Goal: Entertainment & Leisure: Browse casually

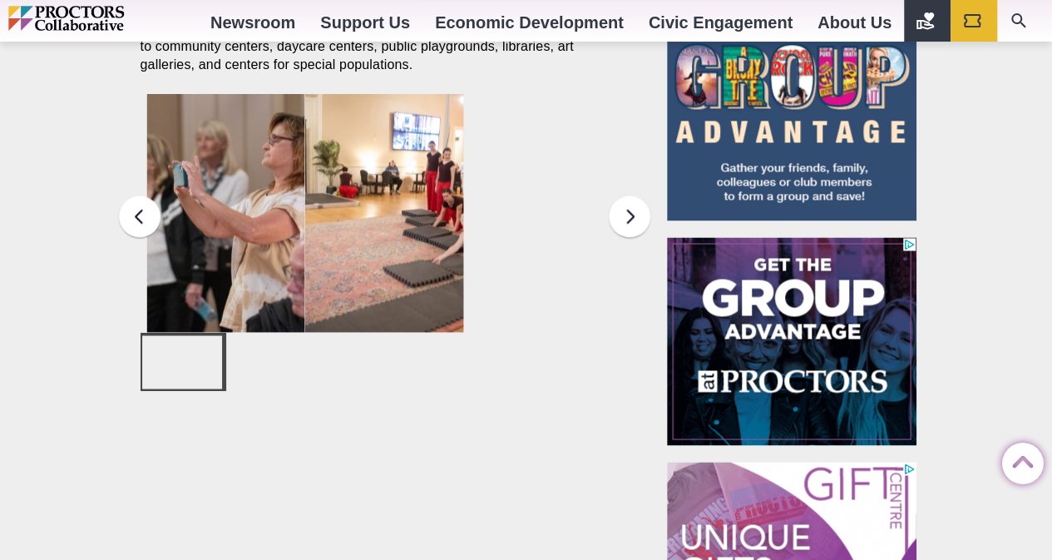
scroll to position [1185, 0]
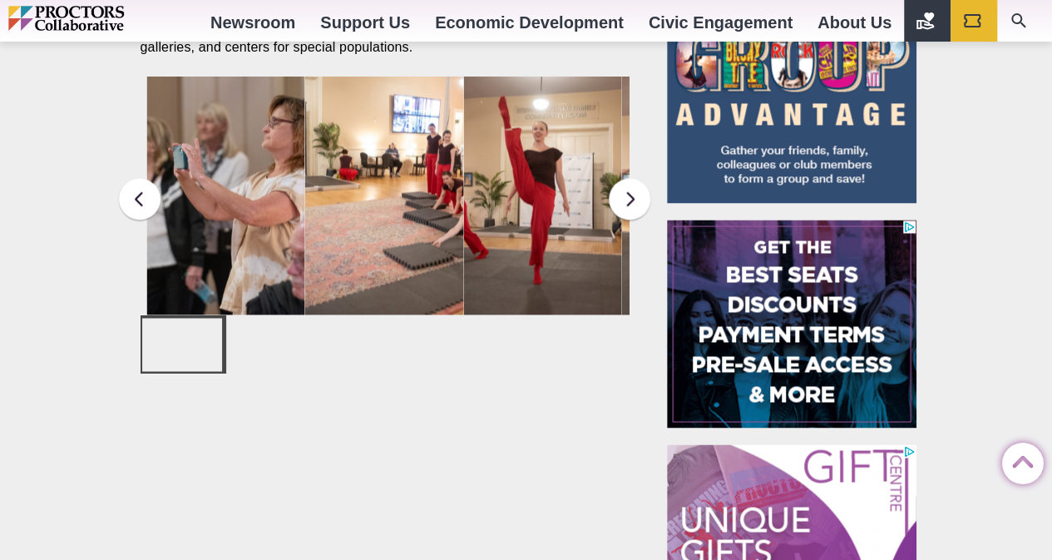
click at [206, 343] on div at bounding box center [182, 344] width 80 height 53
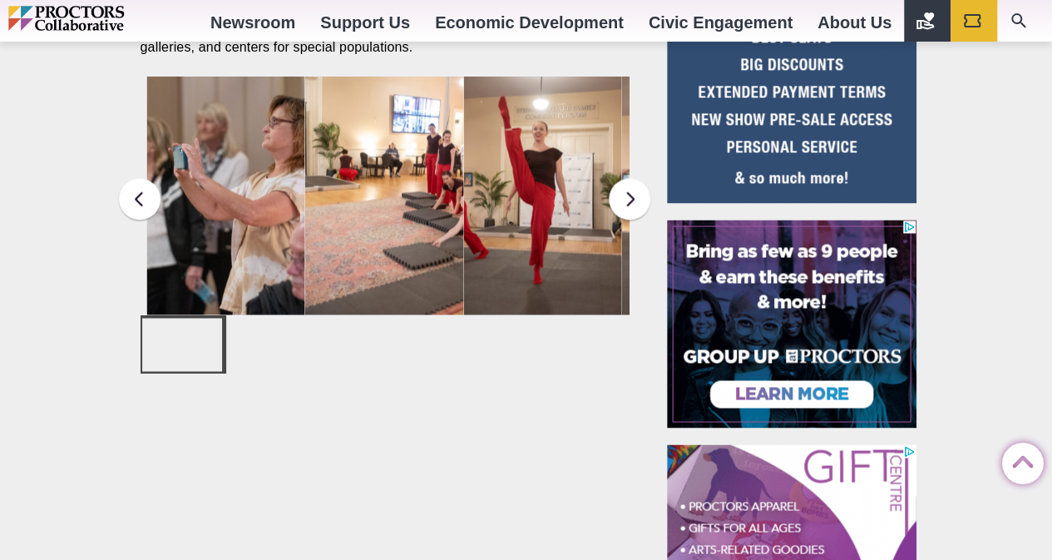
click at [291, 158] on img at bounding box center [225, 196] width 159 height 238
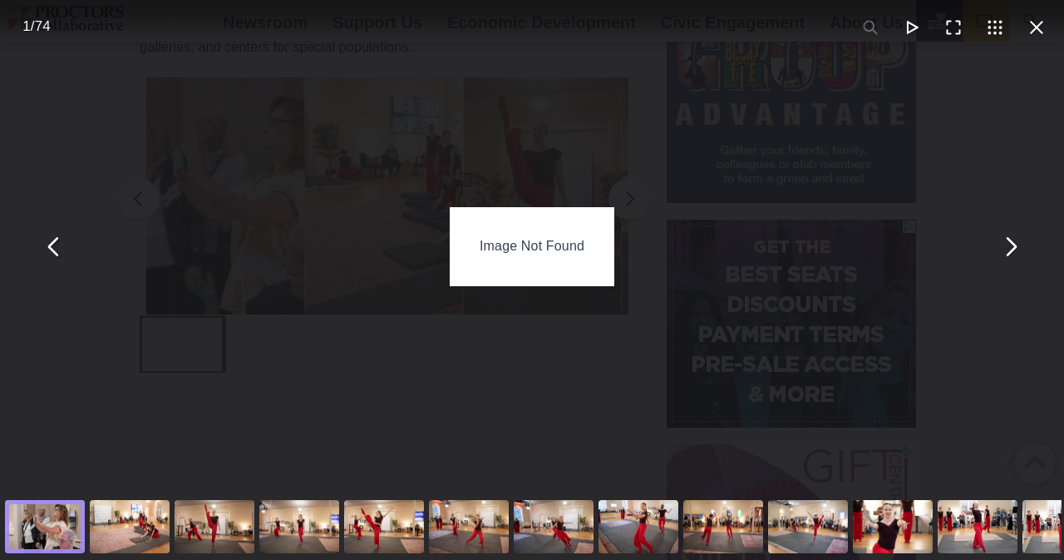
click at [546, 246] on div "Image Not Found" at bounding box center [532, 246] width 165 height 78
click at [892, 28] on button "You can close this modal content with the ESC key" at bounding box center [913, 28] width 42 height 42
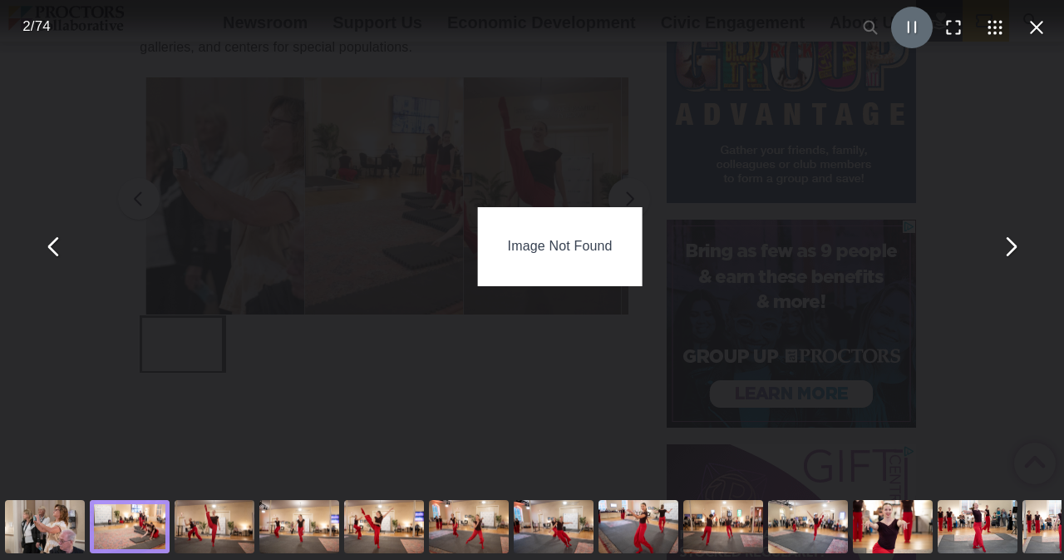
click at [892, 28] on button "You can close this modal content with the ESC key" at bounding box center [913, 28] width 42 height 42
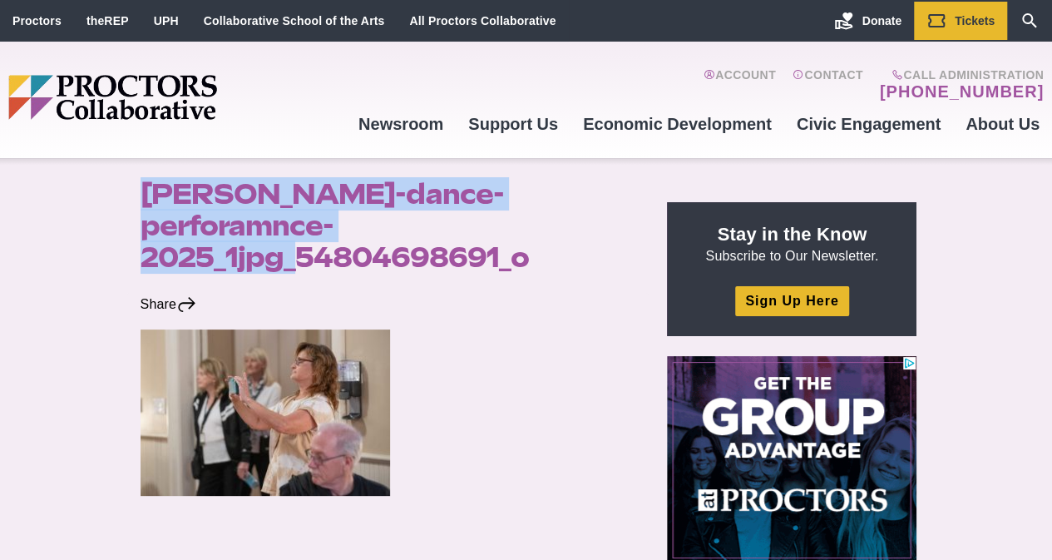
drag, startPoint x: 126, startPoint y: 193, endPoint x: 274, endPoint y: 224, distance: 150.4
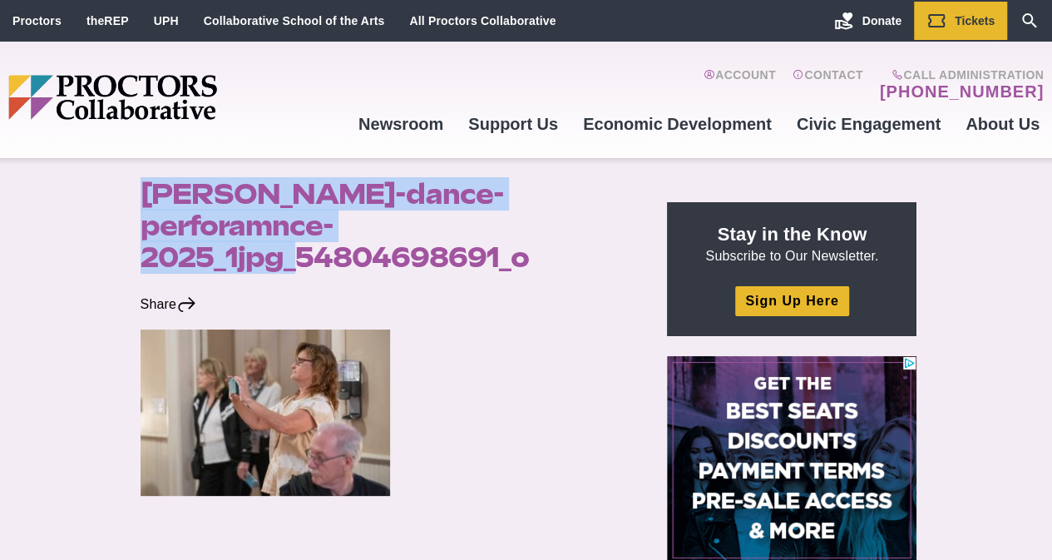
click at [274, 224] on header "ellen-sinopoli-dance-perforamnce-2025_1jpg_54804698691_o" at bounding box center [388, 225] width 522 height 135
copy h1 "ellen-sinopoli-dance-perforamnce-2025_1jpg"
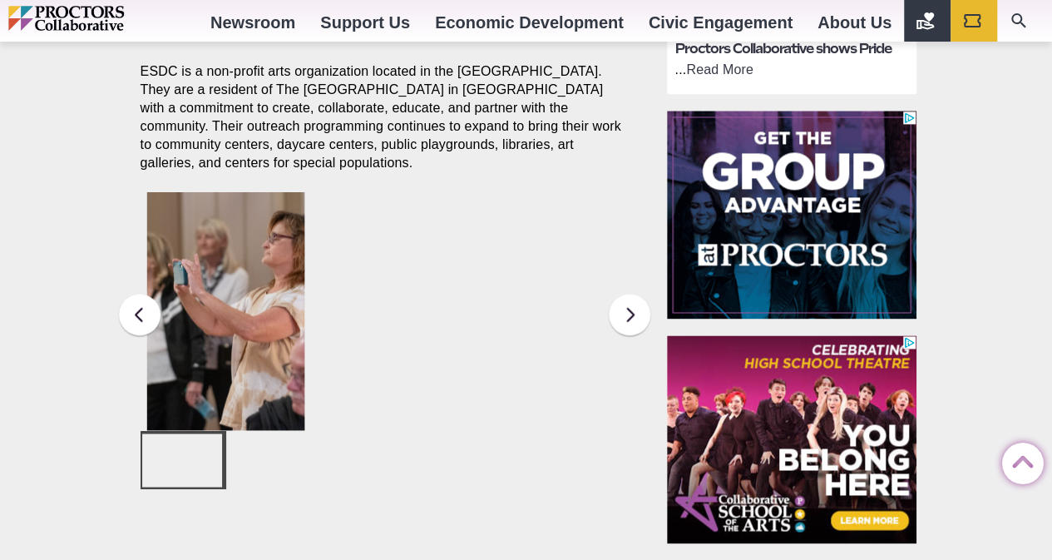
scroll to position [1079, 0]
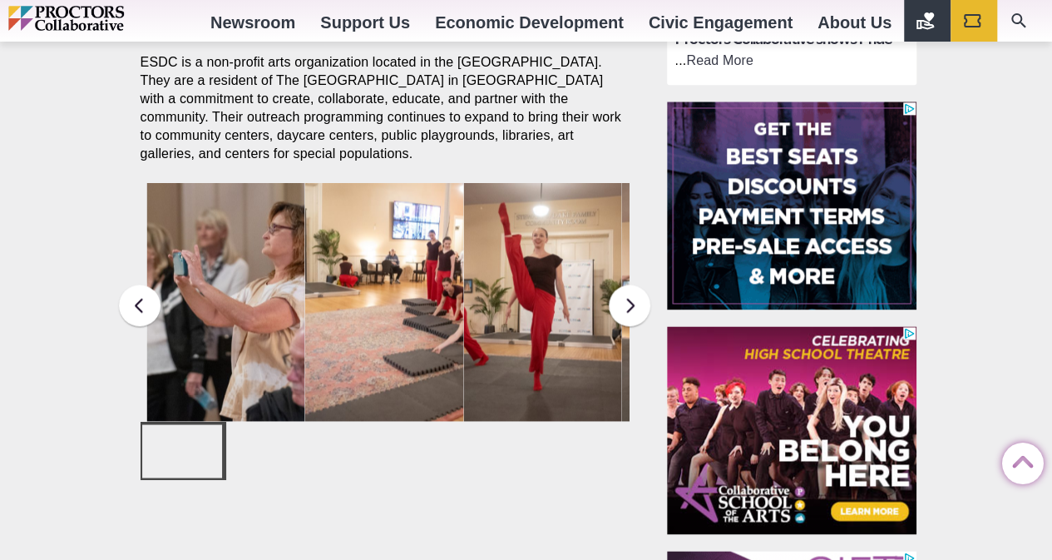
drag, startPoint x: 368, startPoint y: 301, endPoint x: 326, endPoint y: 121, distance: 185.4
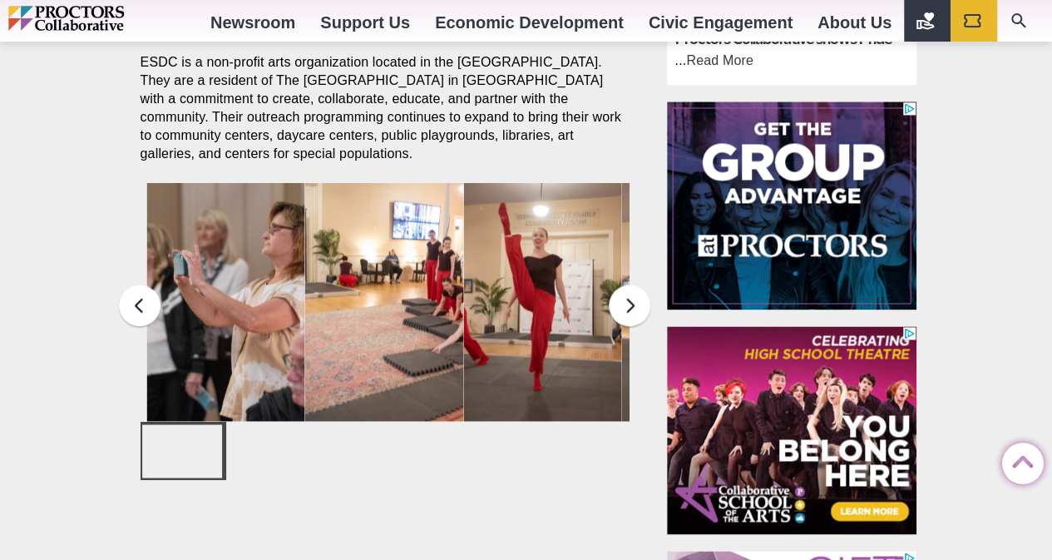
click at [326, 121] on p "ESDC is a non-profit arts organization located in the [GEOGRAPHIC_DATA]. They a…" at bounding box center [385, 108] width 489 height 110
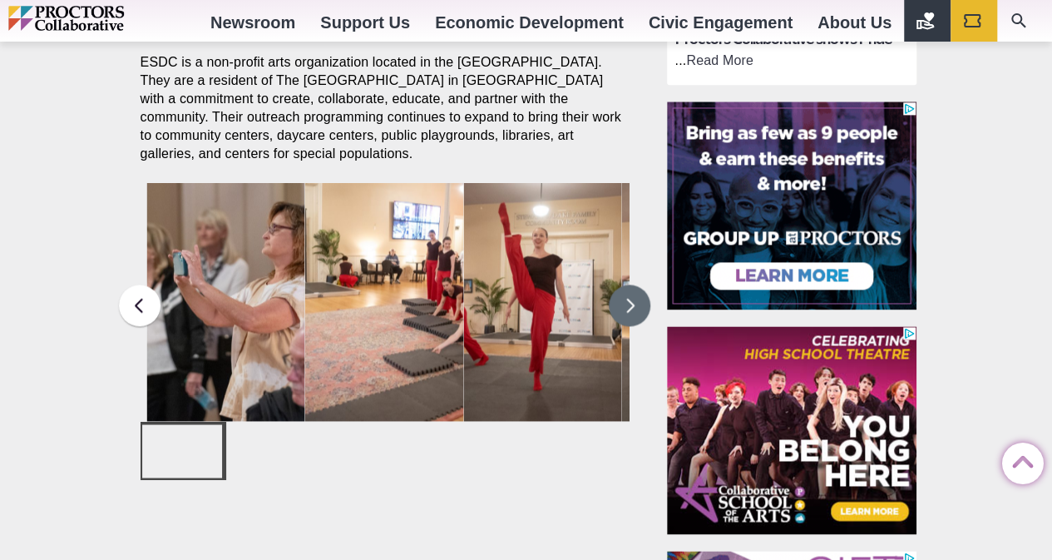
click at [632, 308] on button at bounding box center [630, 305] width 42 height 42
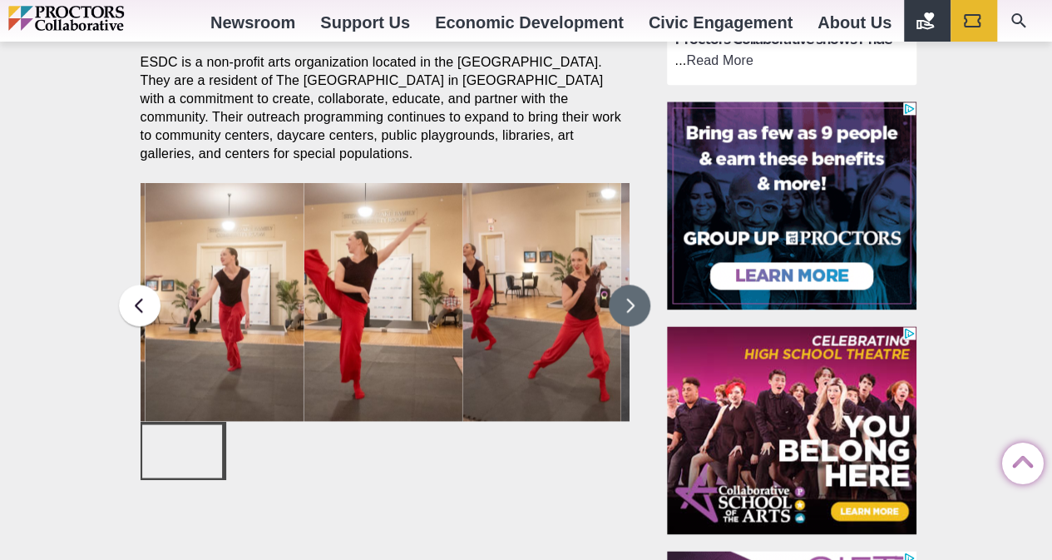
click at [635, 313] on button at bounding box center [630, 305] width 42 height 42
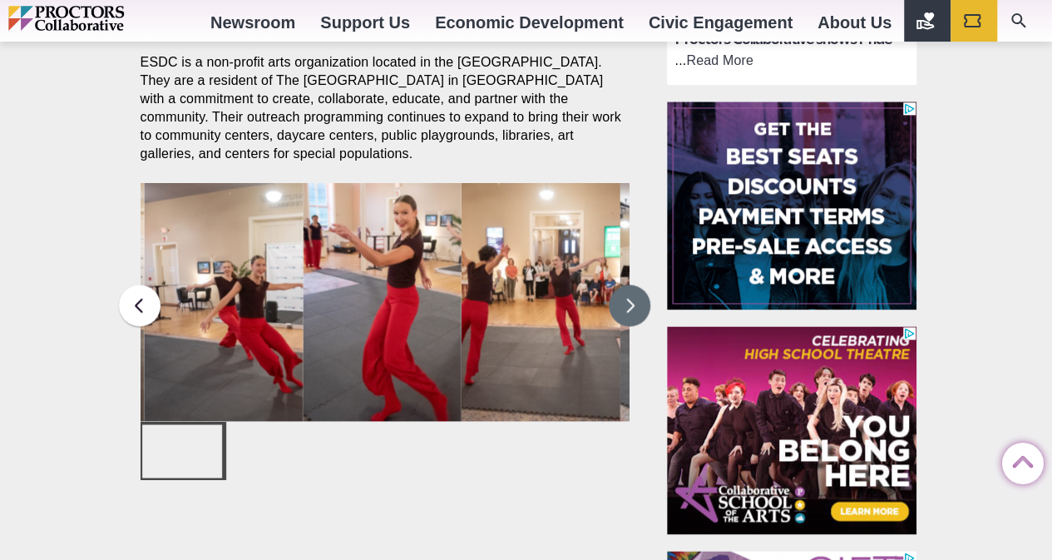
click at [635, 313] on button at bounding box center [630, 305] width 42 height 42
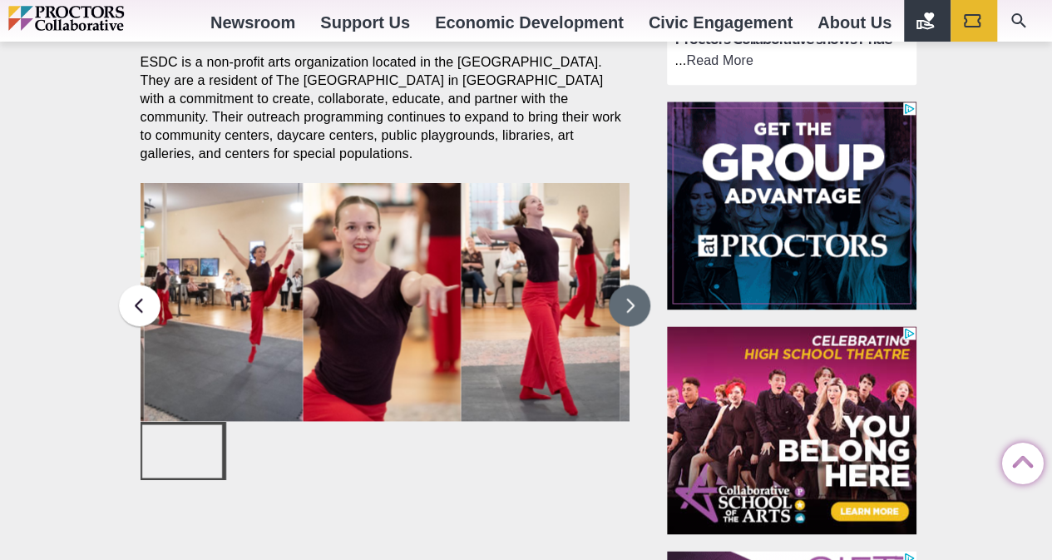
click at [635, 313] on button at bounding box center [630, 305] width 42 height 42
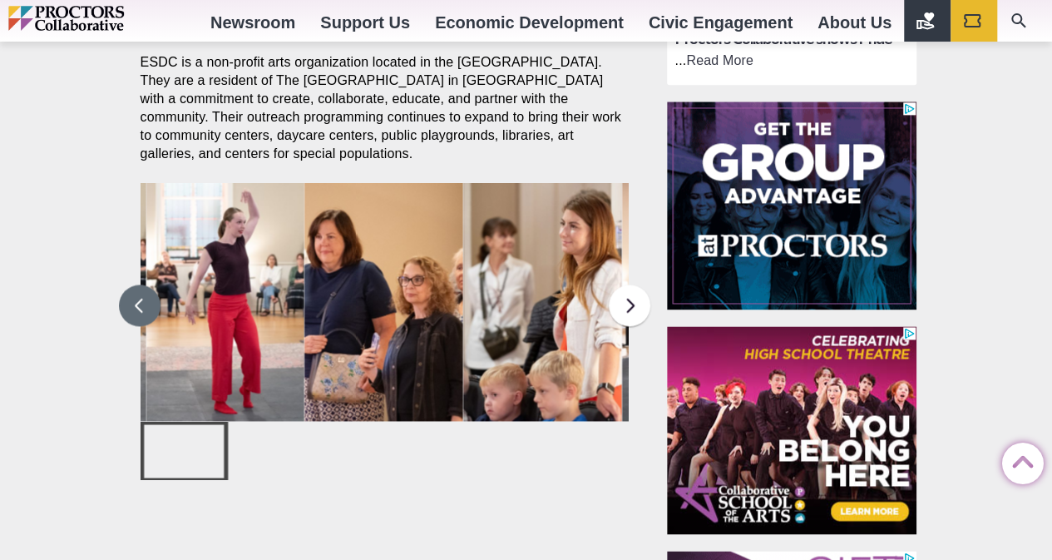
click at [143, 299] on button at bounding box center [140, 305] width 42 height 42
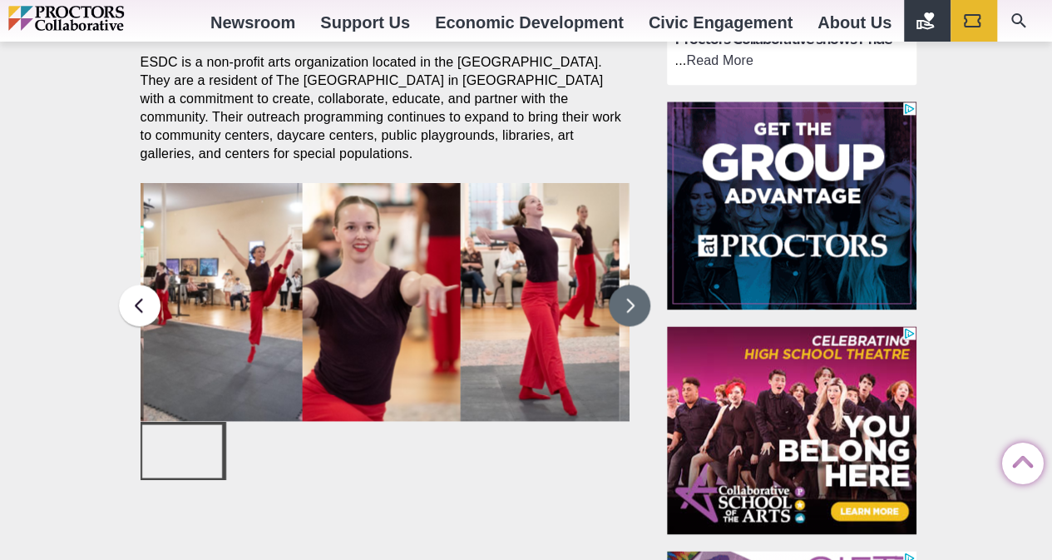
click at [622, 309] on button at bounding box center [630, 305] width 42 height 42
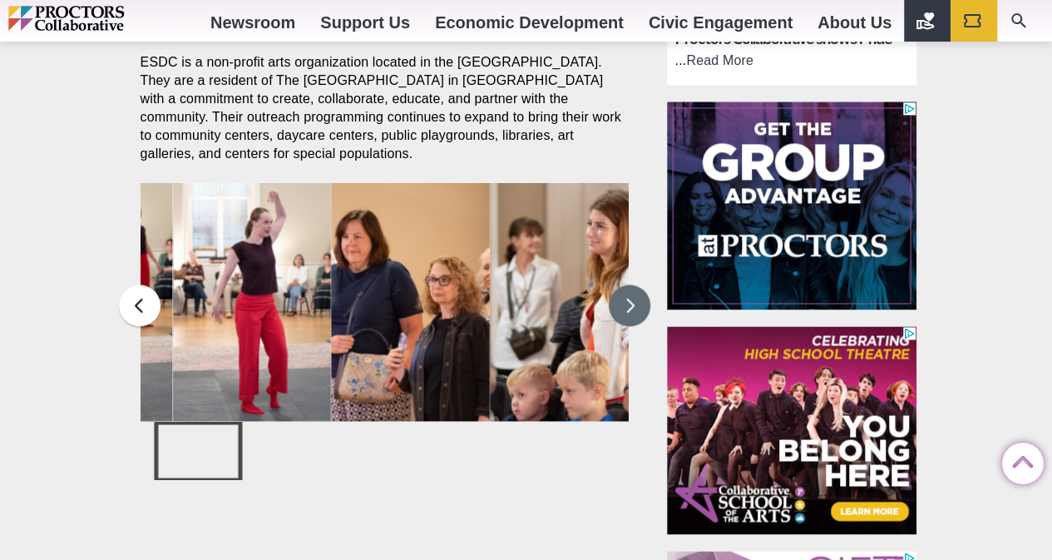
click at [622, 309] on button at bounding box center [630, 305] width 42 height 42
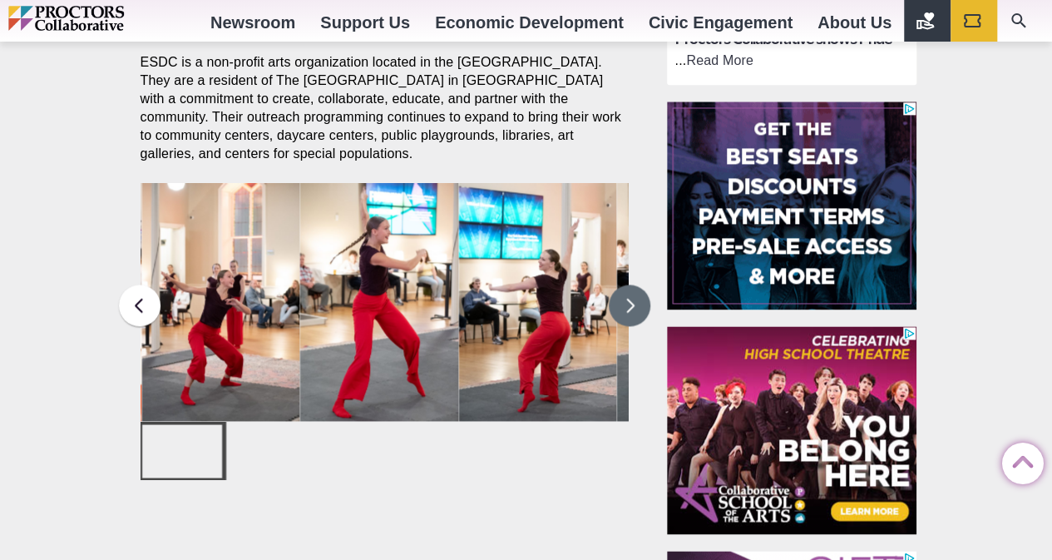
click at [626, 311] on button at bounding box center [630, 305] width 42 height 42
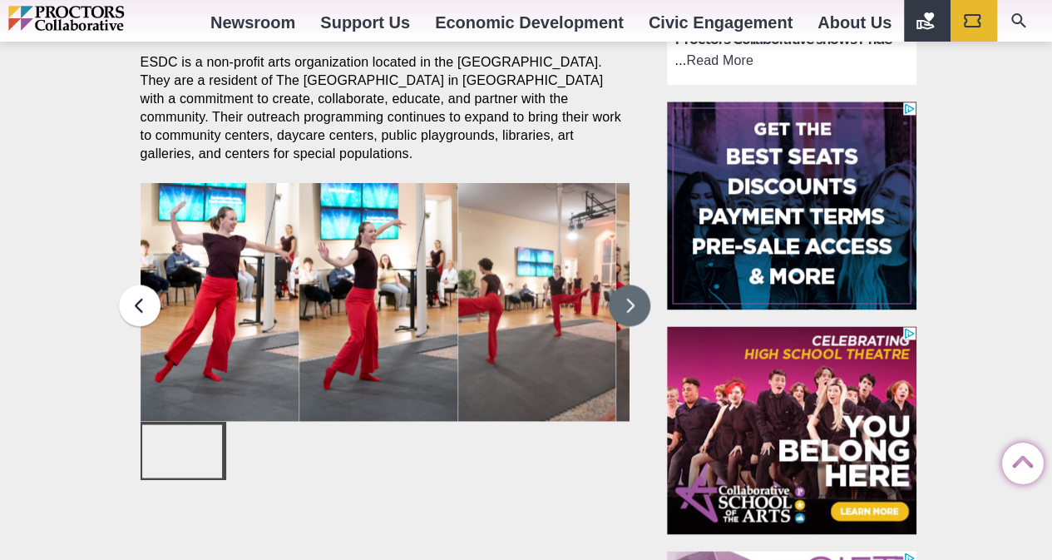
click at [625, 319] on button at bounding box center [630, 305] width 42 height 42
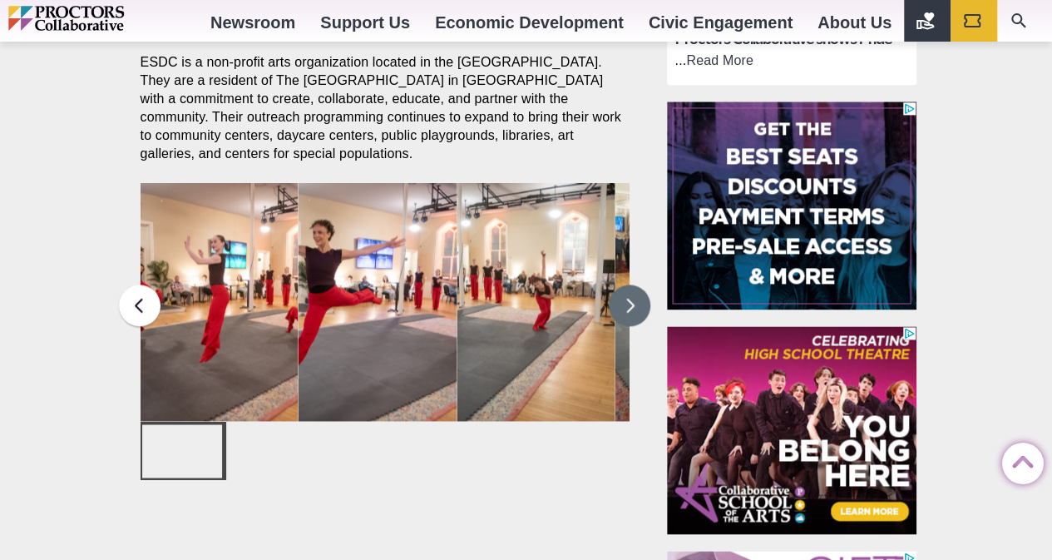
click at [631, 317] on button at bounding box center [630, 305] width 42 height 42
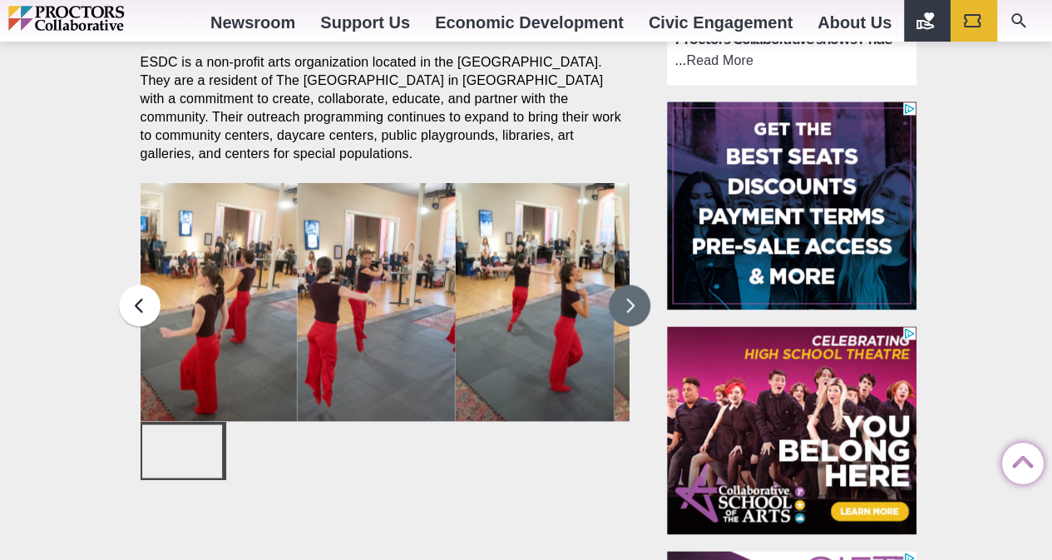
click at [634, 307] on button at bounding box center [630, 305] width 42 height 42
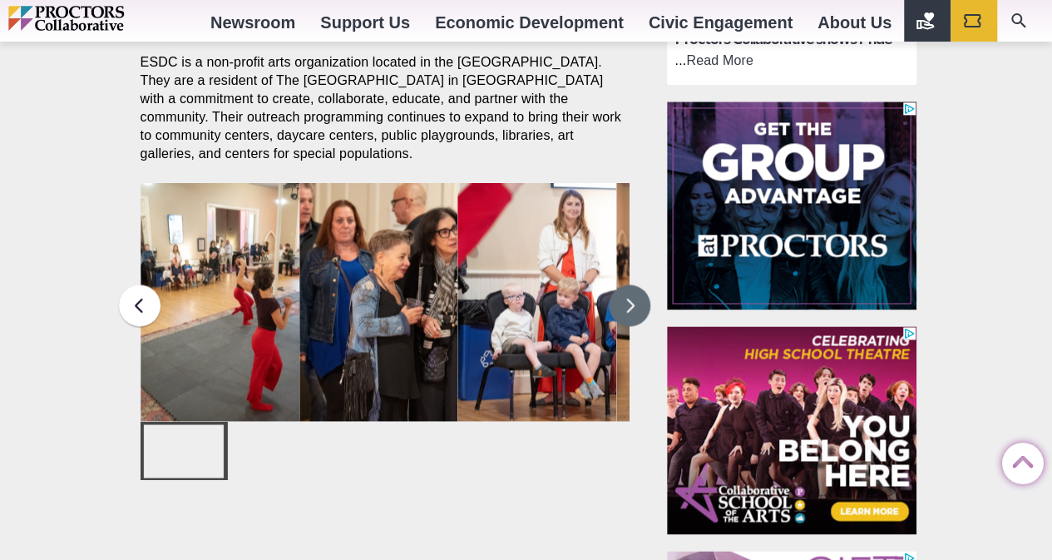
click at [635, 306] on button at bounding box center [630, 305] width 42 height 42
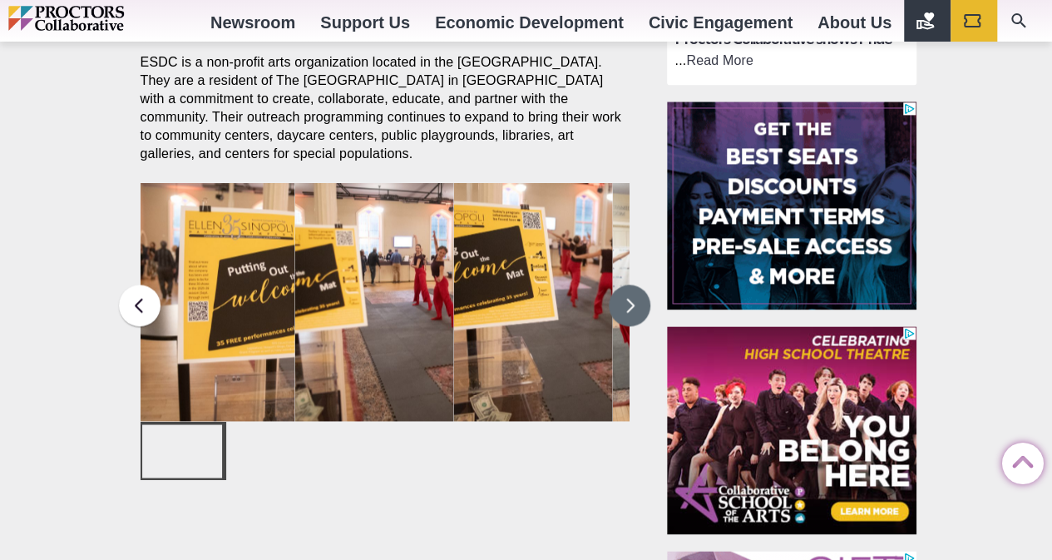
click at [645, 314] on button at bounding box center [630, 305] width 42 height 42
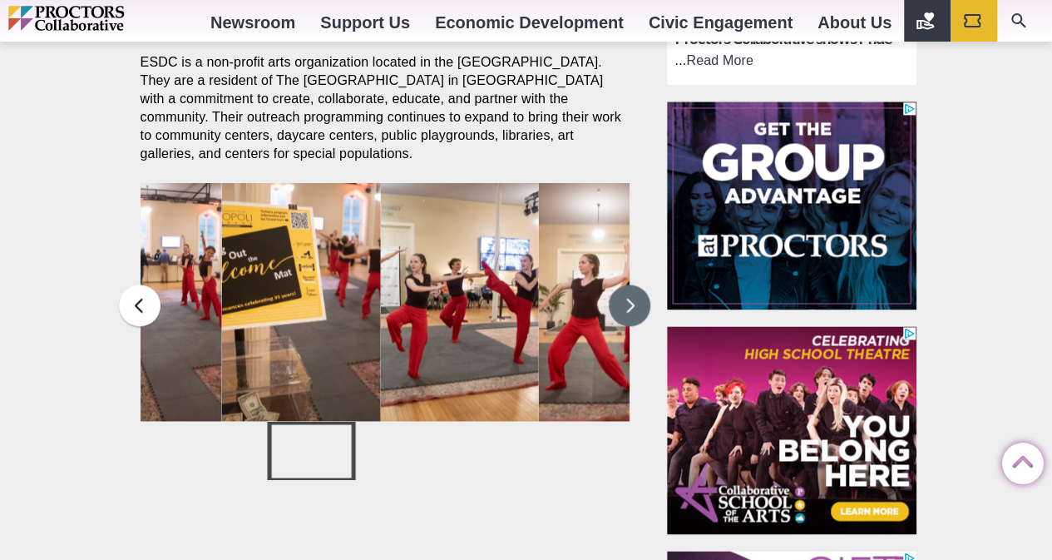
click at [645, 314] on button at bounding box center [630, 305] width 42 height 42
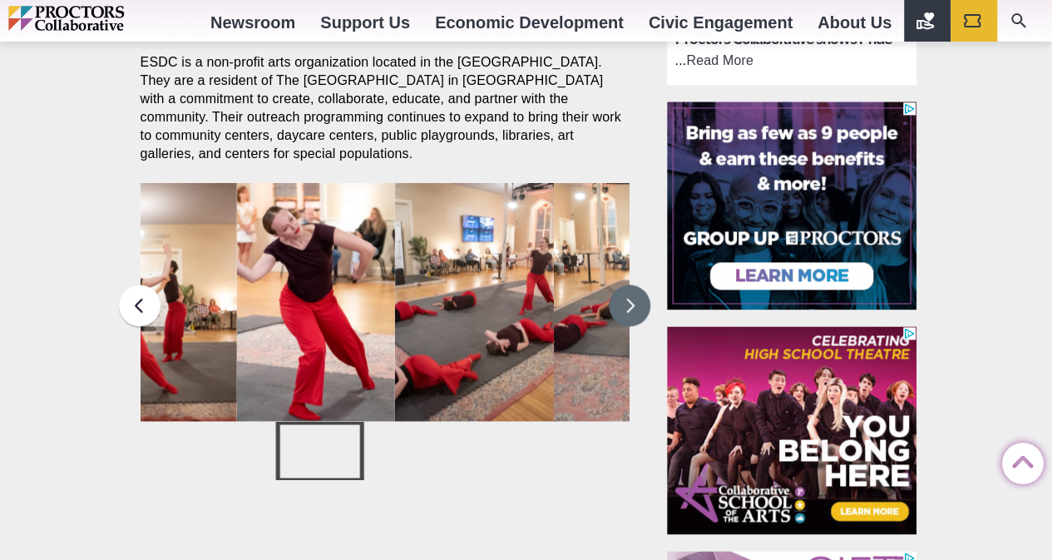
click at [645, 314] on button at bounding box center [630, 305] width 42 height 42
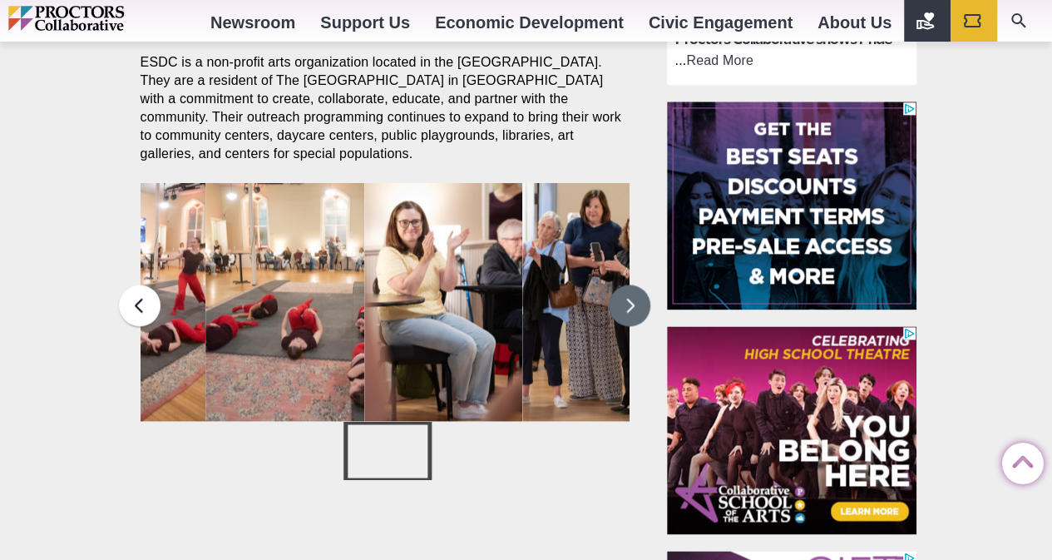
click at [645, 314] on button at bounding box center [630, 305] width 42 height 42
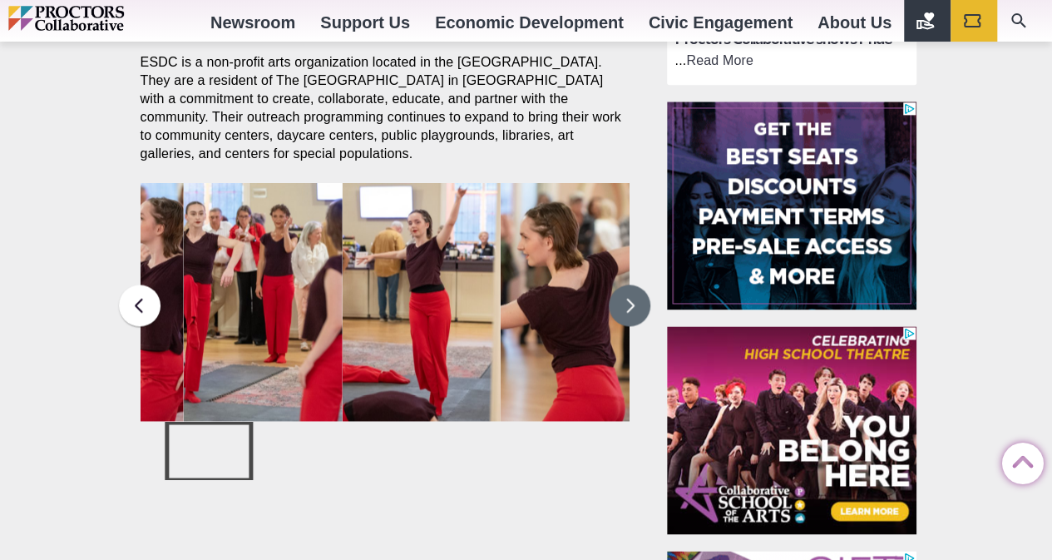
click at [645, 314] on button at bounding box center [630, 305] width 42 height 42
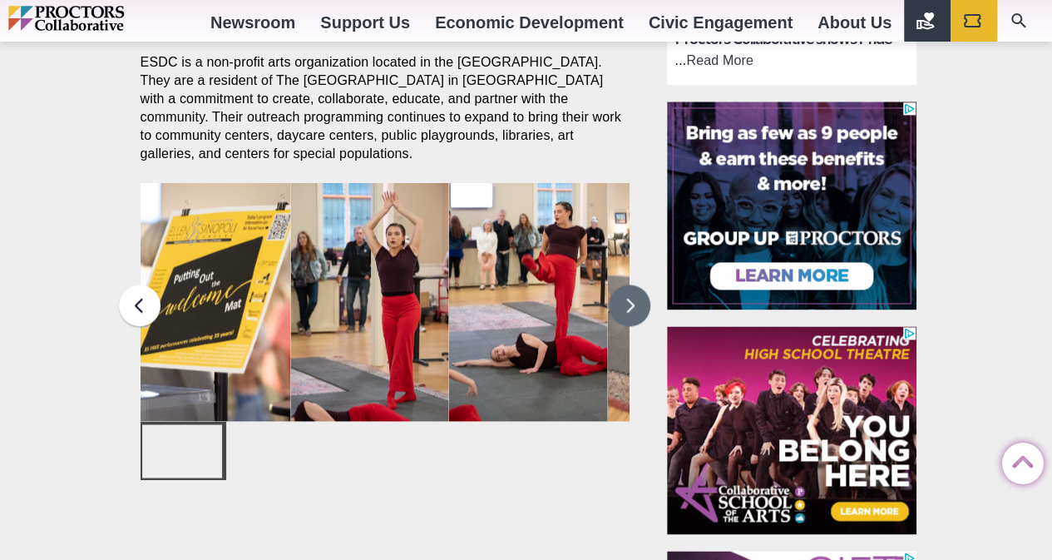
click at [637, 299] on button at bounding box center [630, 305] width 42 height 42
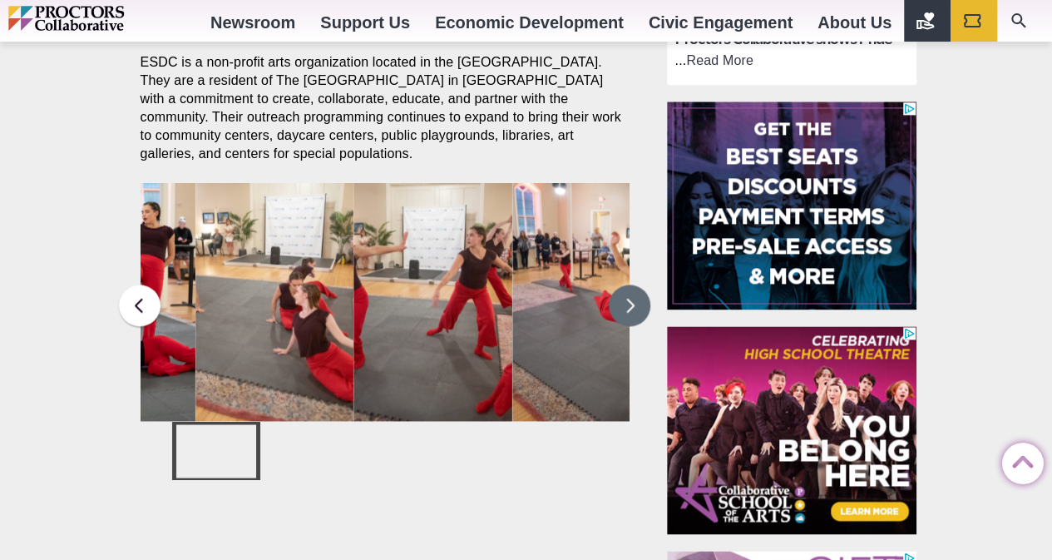
click at [637, 299] on button at bounding box center [630, 305] width 42 height 42
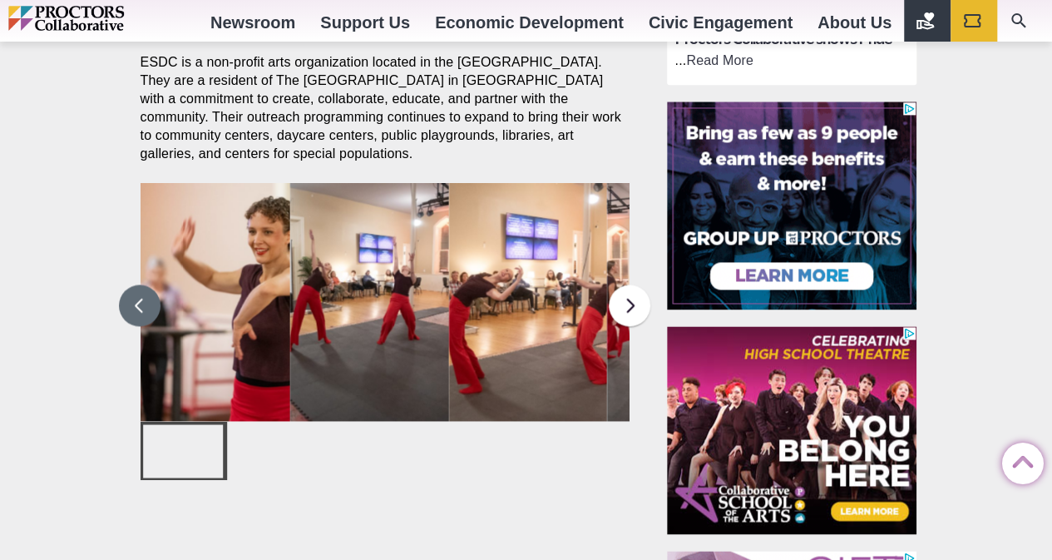
click at [138, 314] on button at bounding box center [140, 305] width 42 height 42
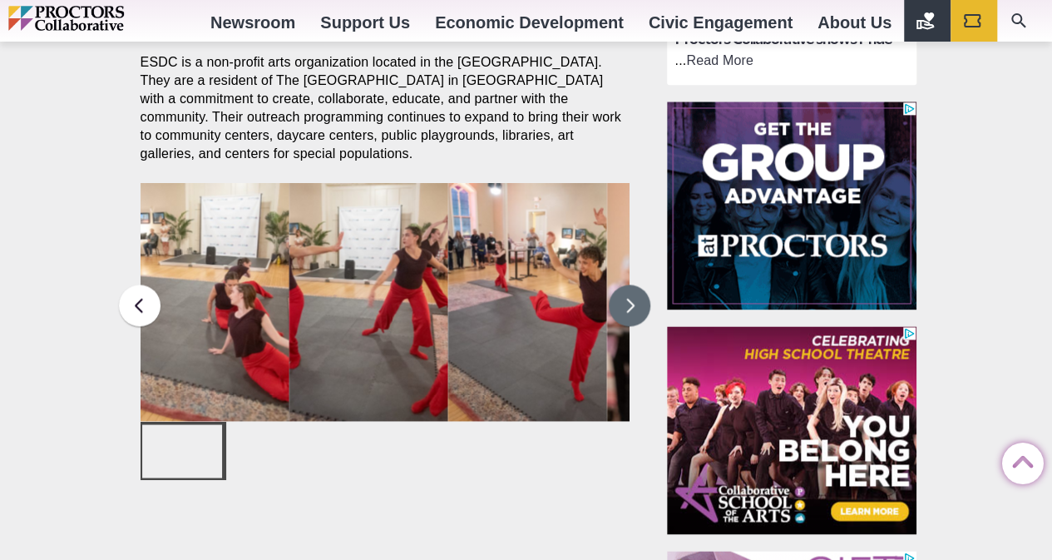
click at [637, 319] on button at bounding box center [630, 305] width 42 height 42
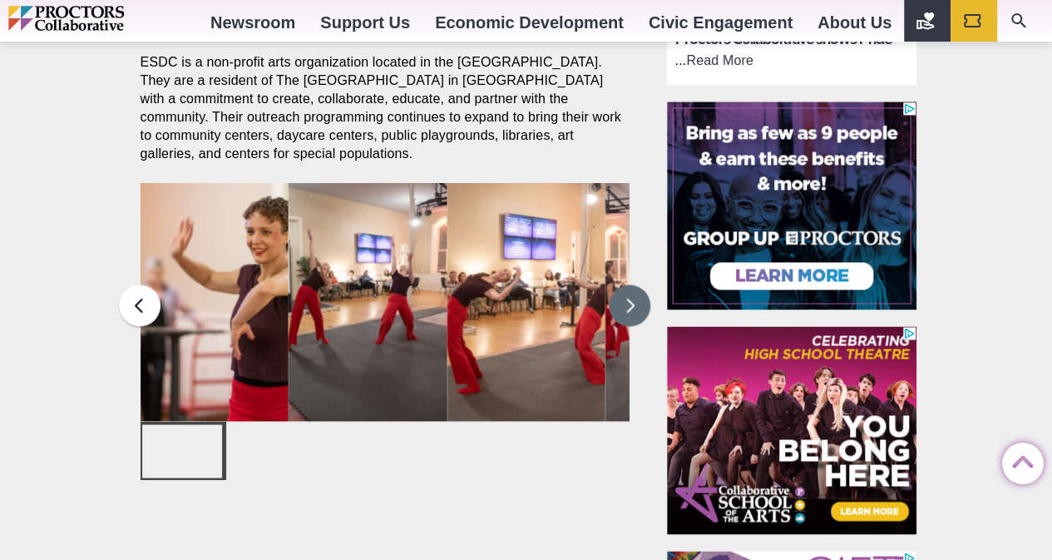
click at [638, 312] on button at bounding box center [630, 305] width 42 height 42
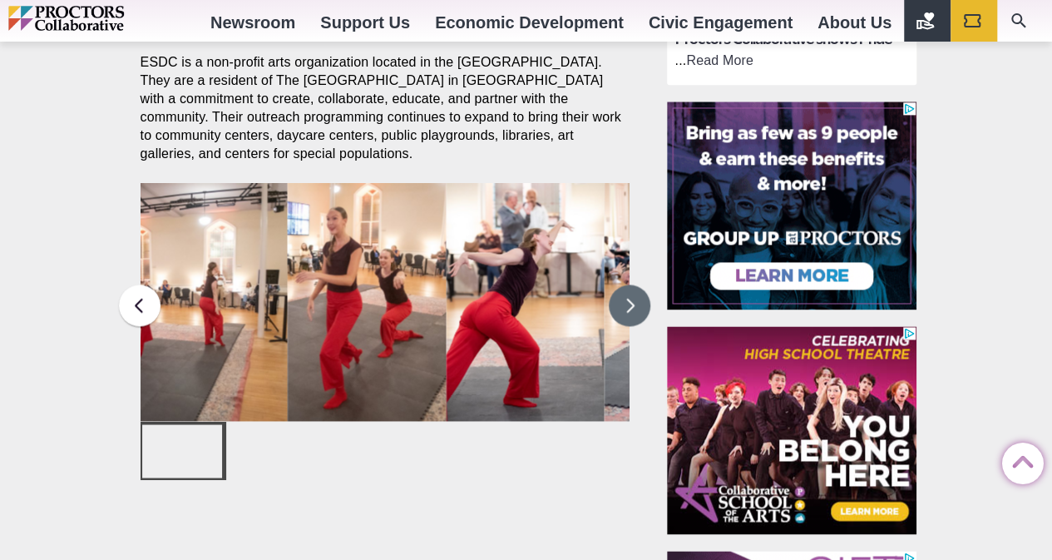
click at [630, 299] on button at bounding box center [630, 305] width 42 height 42
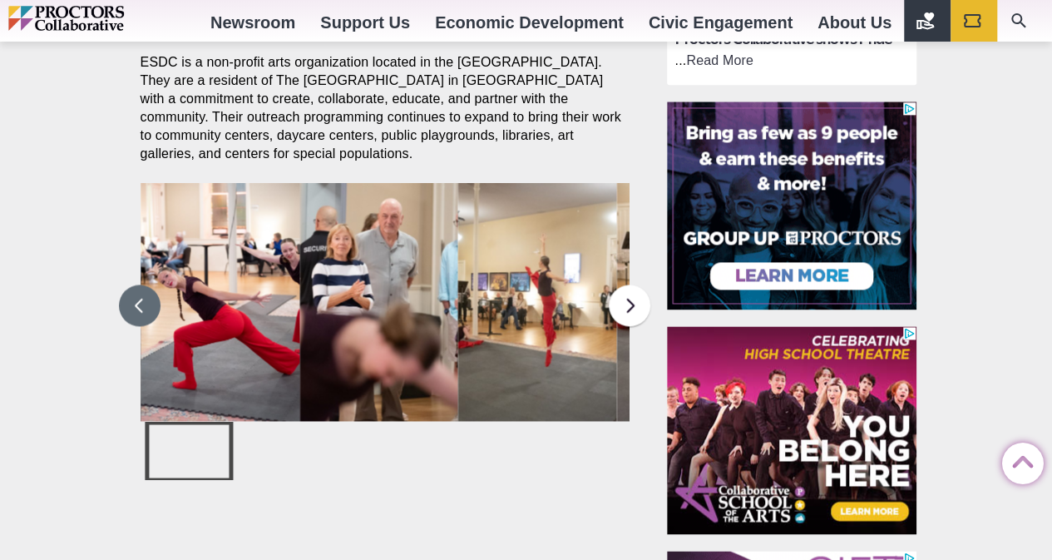
click at [141, 310] on button at bounding box center [140, 305] width 42 height 42
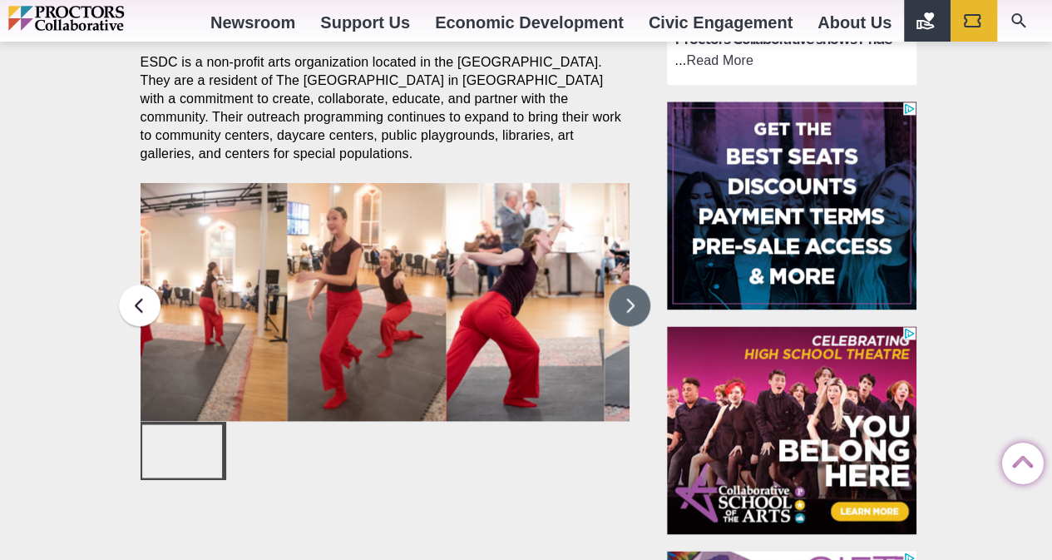
click at [640, 299] on button at bounding box center [630, 305] width 42 height 42
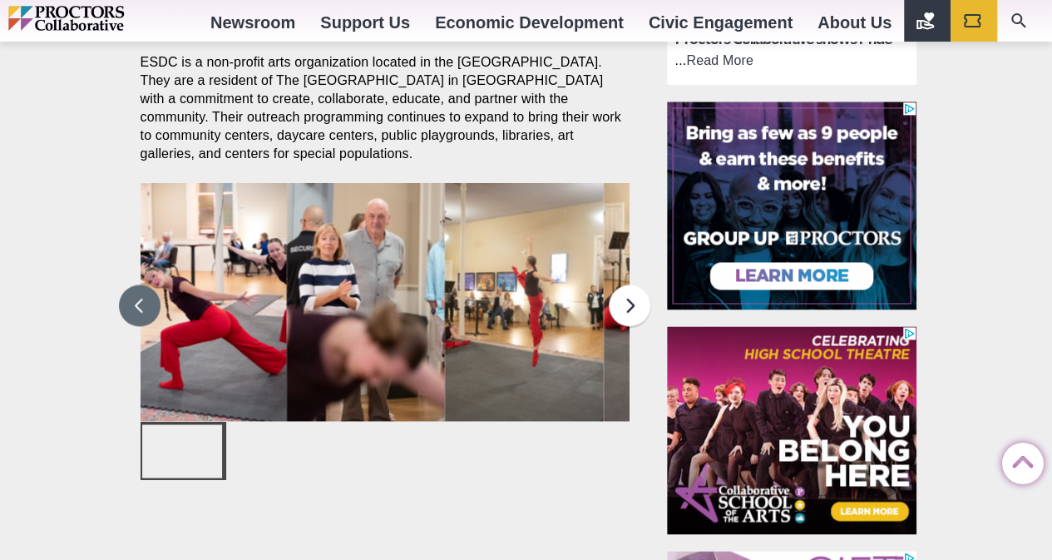
click at [142, 299] on button at bounding box center [140, 305] width 42 height 42
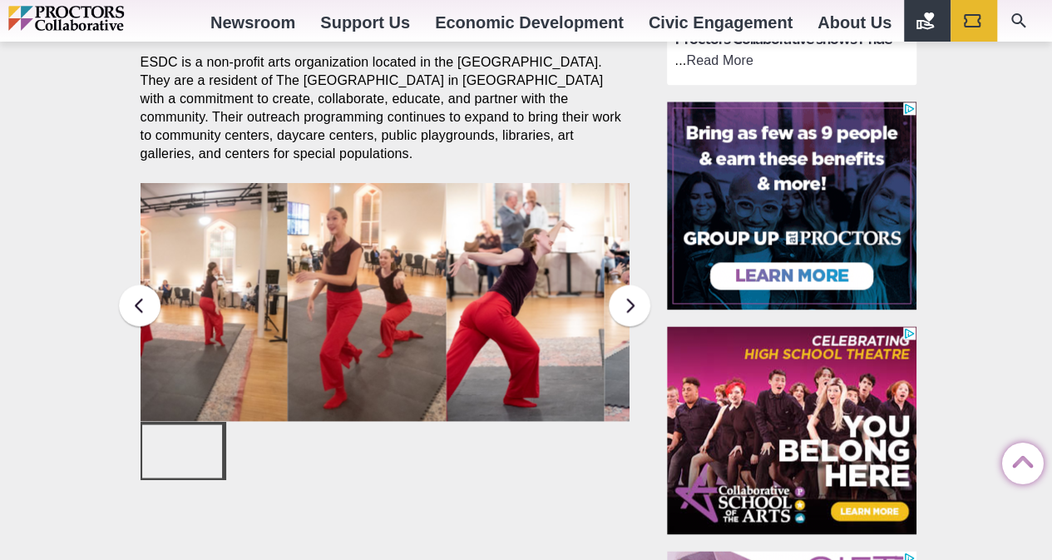
click at [618, 451] on div at bounding box center [602, 450] width 80 height 53
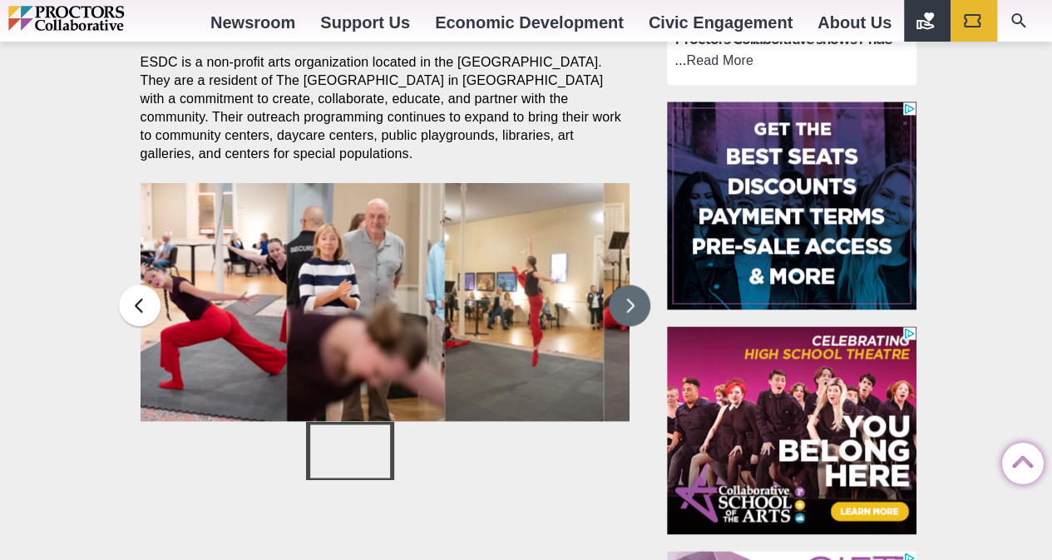
click at [642, 318] on button at bounding box center [630, 305] width 42 height 42
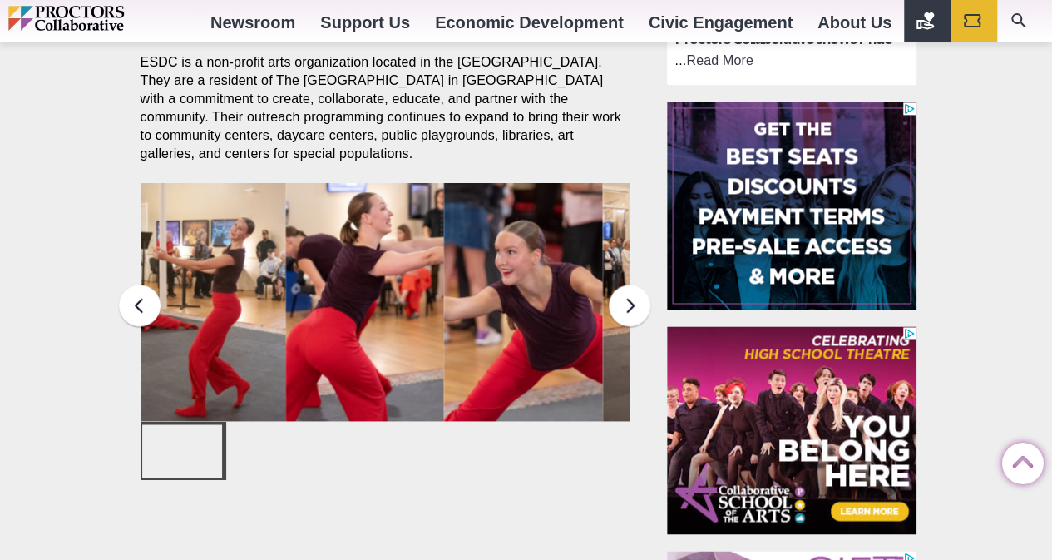
drag, startPoint x: 366, startPoint y: 316, endPoint x: 276, endPoint y: 107, distance: 227.2
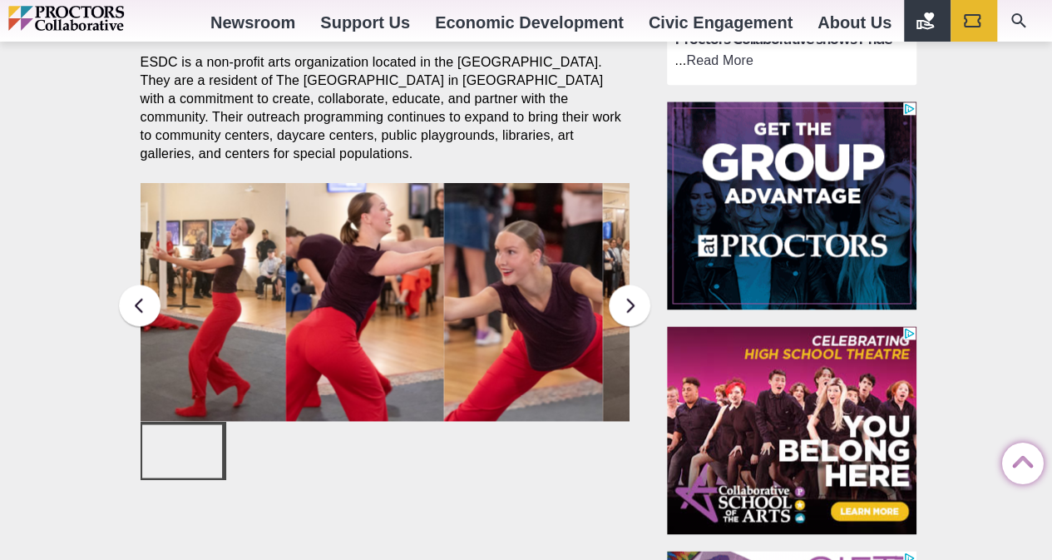
click at [276, 107] on p "ESDC is a non-profit arts organization located in the [GEOGRAPHIC_DATA]. They a…" at bounding box center [385, 108] width 489 height 110
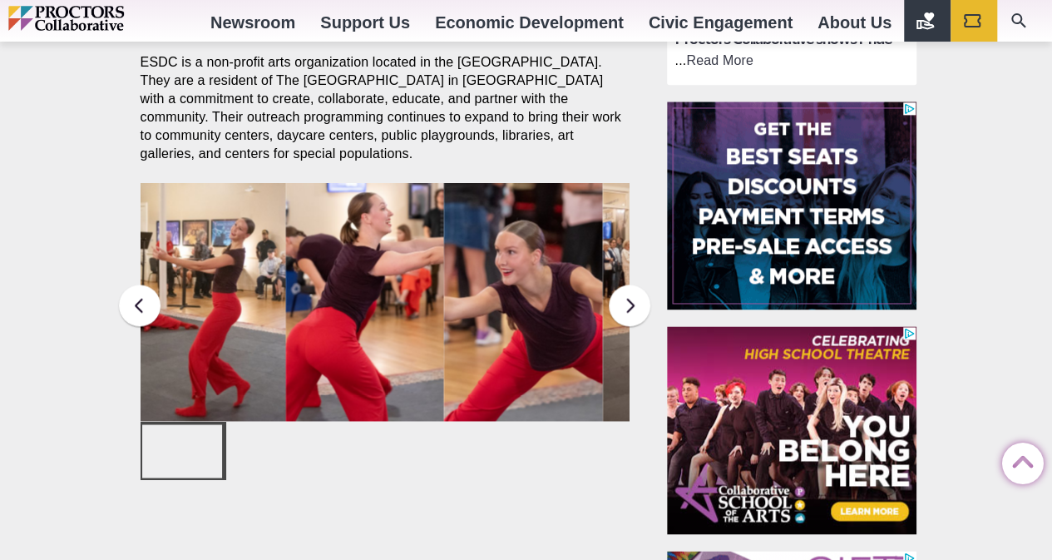
click at [546, 462] on div at bounding box center [518, 450] width 80 height 53
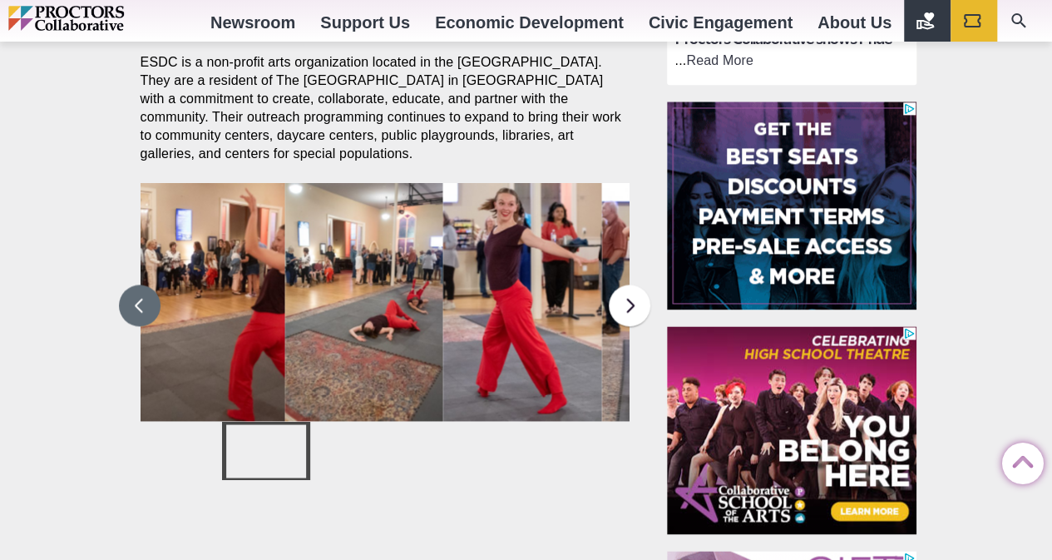
click at [137, 299] on button at bounding box center [140, 305] width 42 height 42
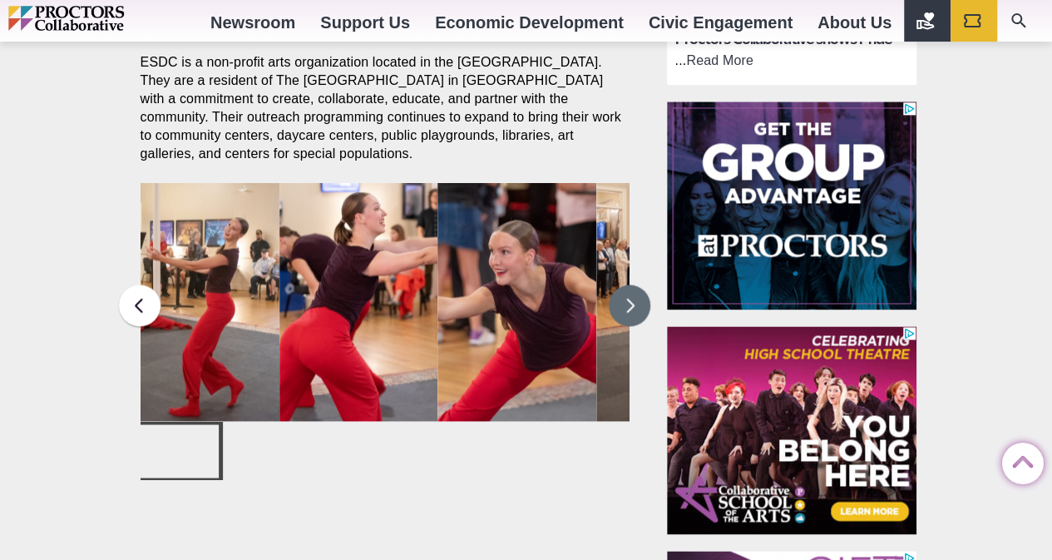
click at [635, 314] on button at bounding box center [630, 305] width 42 height 42
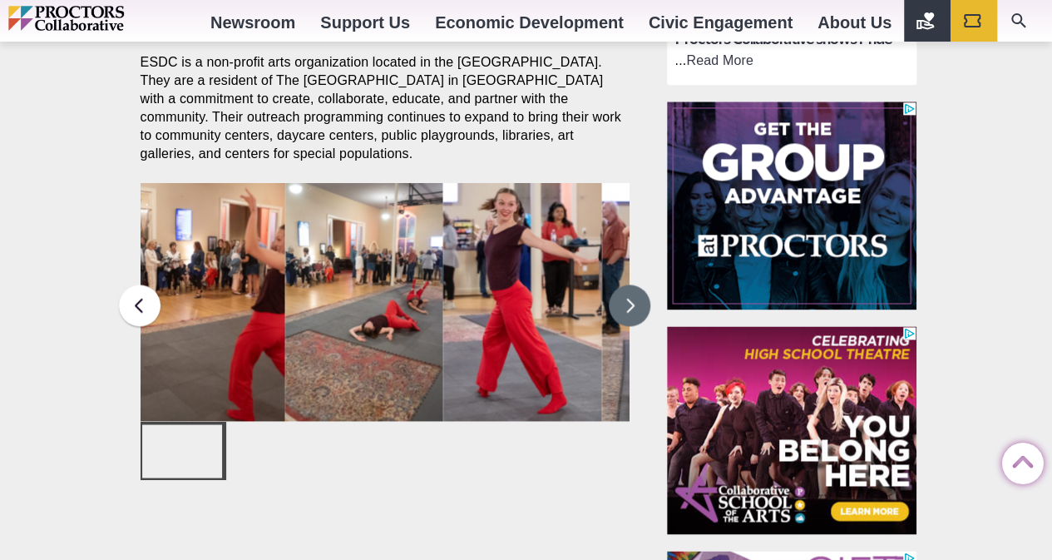
click at [534, 284] on img at bounding box center [522, 302] width 159 height 238
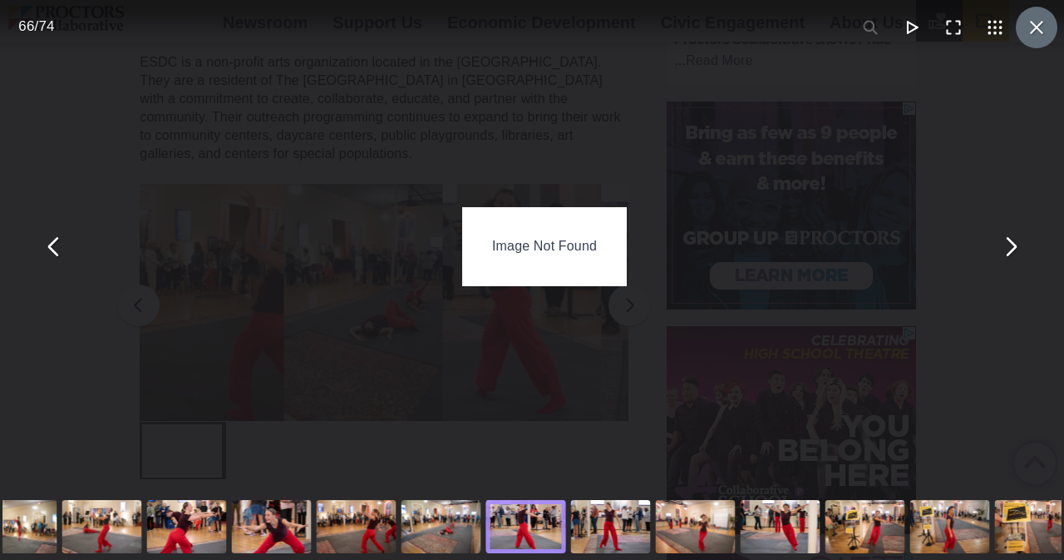
click at [1038, 25] on button "You can close this modal content with the ESC key" at bounding box center [1037, 28] width 42 height 42
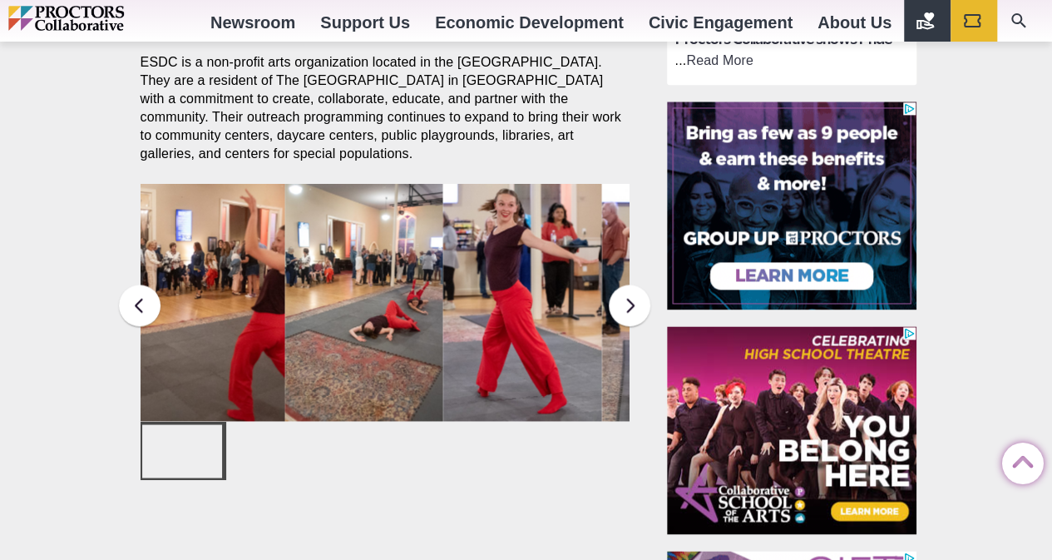
click at [606, 309] on img at bounding box center [680, 303] width 159 height 238
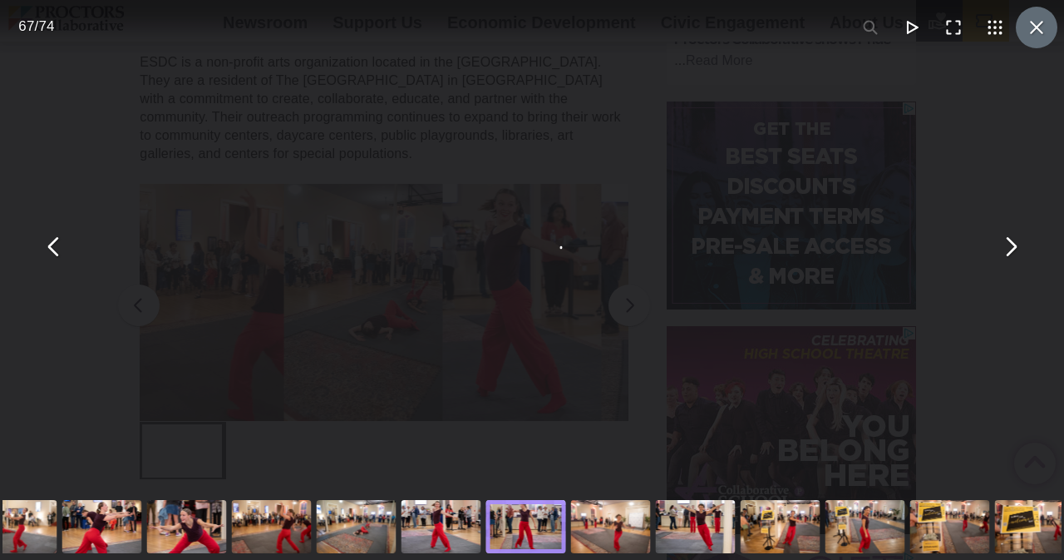
click at [1025, 28] on button "You can close this modal content with the ESC key" at bounding box center [1037, 28] width 42 height 42
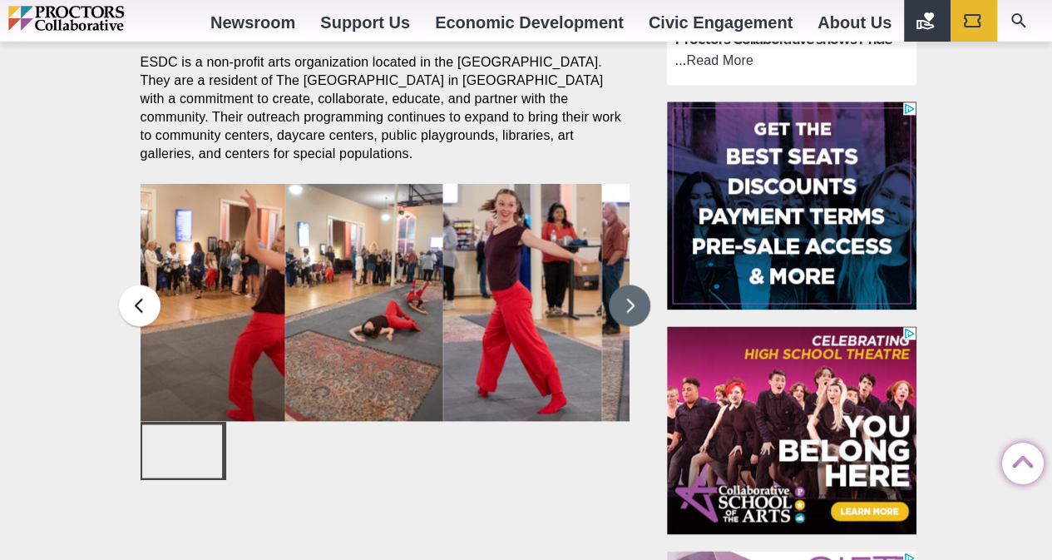
click at [612, 312] on button at bounding box center [630, 305] width 42 height 42
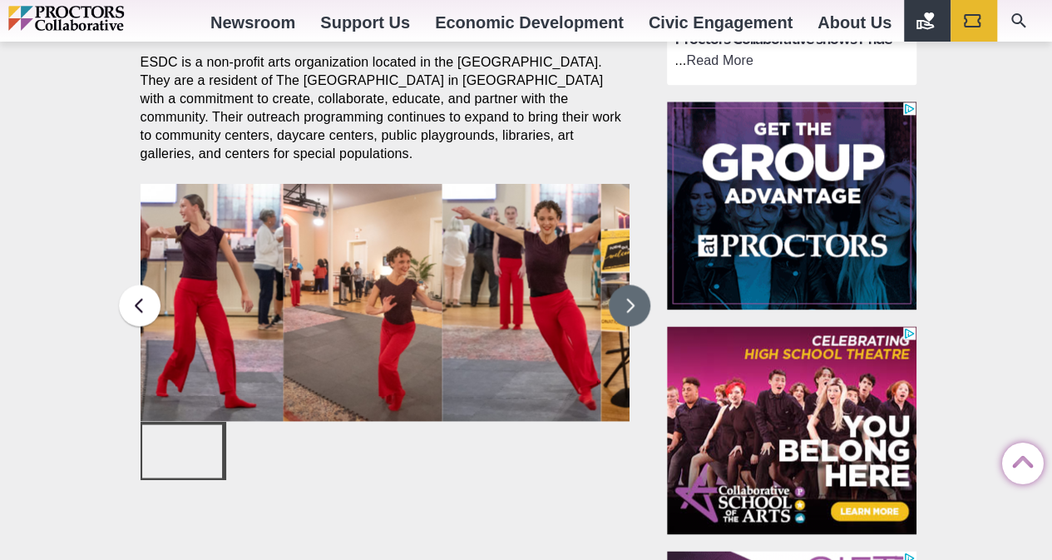
click at [612, 312] on button at bounding box center [630, 305] width 42 height 42
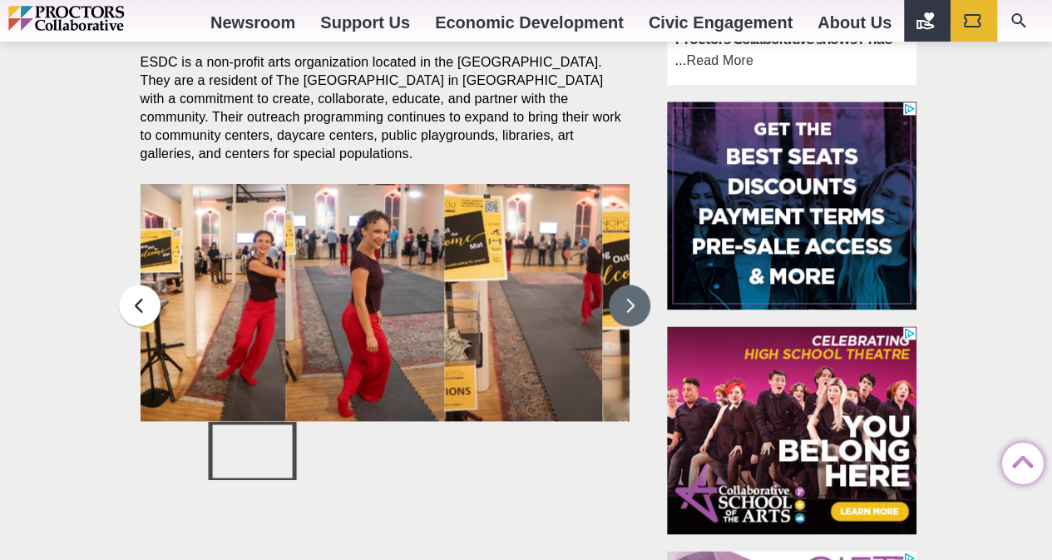
click at [612, 312] on button at bounding box center [630, 305] width 42 height 42
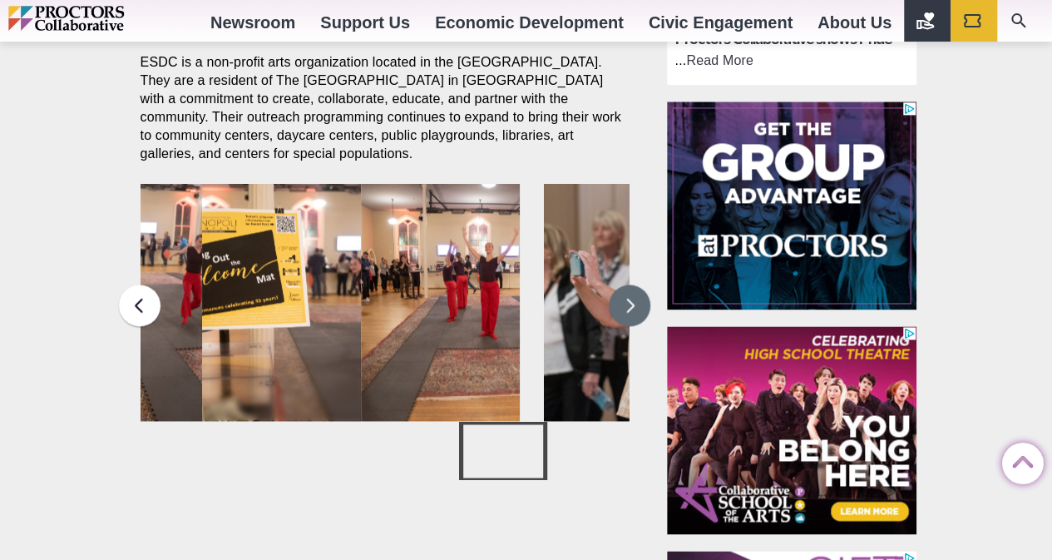
click at [640, 307] on button at bounding box center [630, 305] width 42 height 42
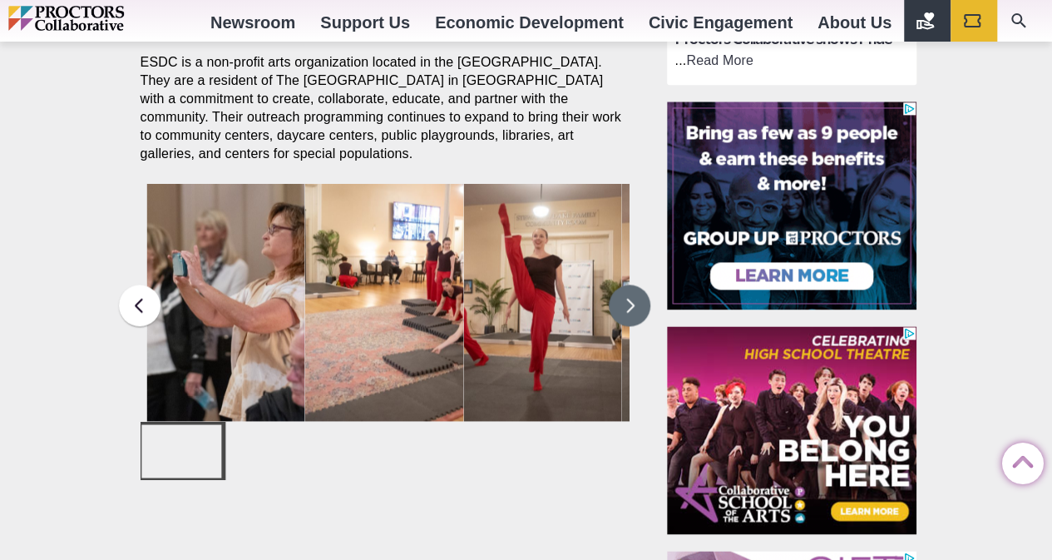
click at [447, 300] on img at bounding box center [384, 303] width 159 height 238
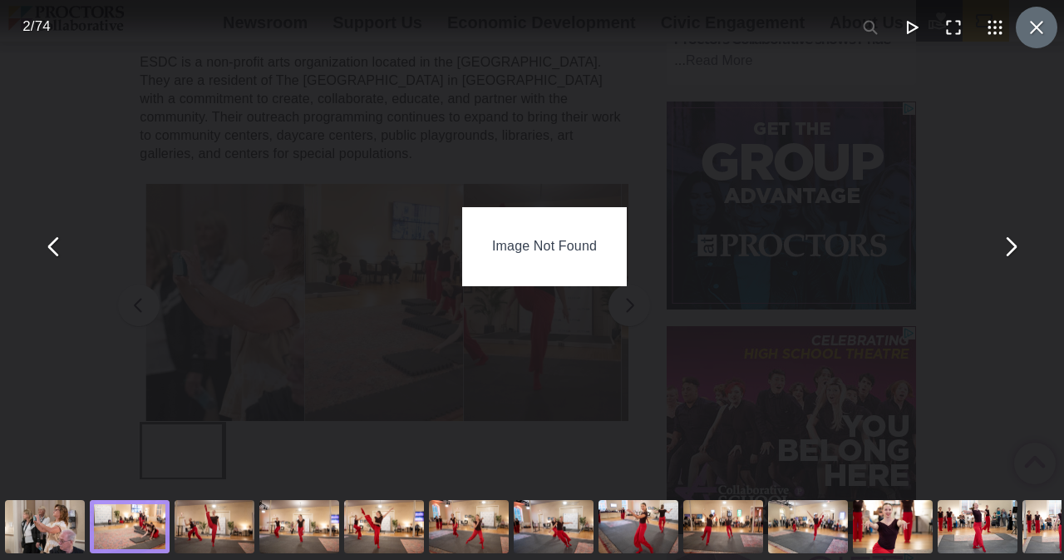
click at [1025, 41] on button "You can close this modal content with the ESC key" at bounding box center [1037, 28] width 42 height 42
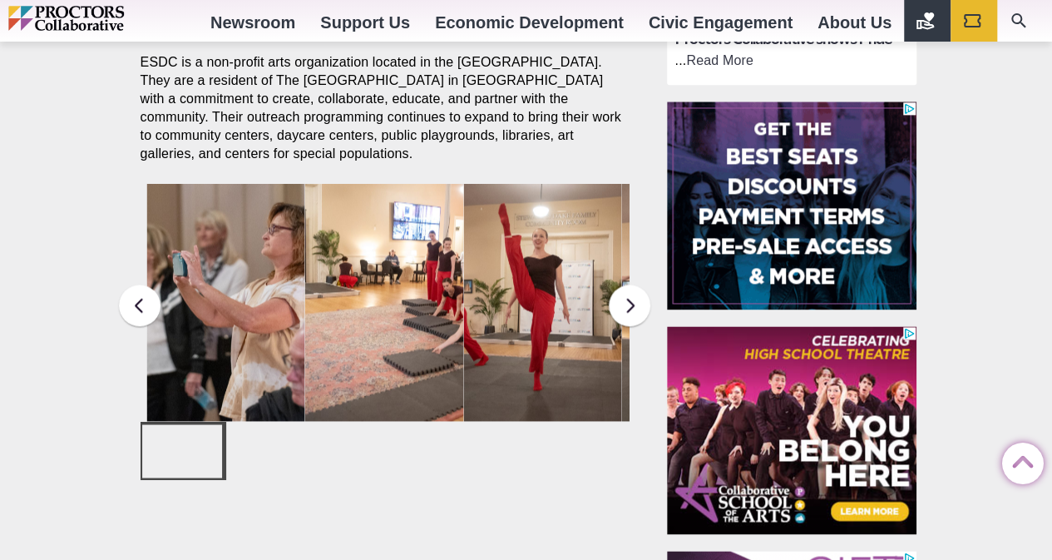
click at [481, 499] on footer at bounding box center [388, 519] width 522 height 40
click at [635, 313] on button at bounding box center [630, 305] width 42 height 42
